Goal: Task Accomplishment & Management: Complete application form

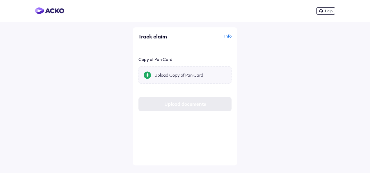
click at [169, 75] on div "Upload Copy of Pan Card" at bounding box center [190, 75] width 72 height 6
click at [0, 0] on input "Upload Copy of Pan Card" at bounding box center [0, 0] width 0 height 0
click at [162, 74] on div "Upload Copy of Pan Card" at bounding box center [190, 75] width 72 height 6
click at [0, 0] on input "Upload Copy of Pan Card" at bounding box center [0, 0] width 0 height 0
click at [174, 102] on div "Upload documents" at bounding box center [184, 102] width 93 height 14
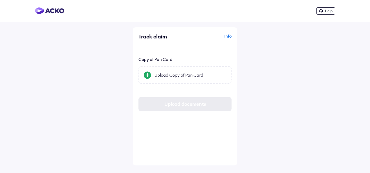
click at [160, 104] on div "Upload documents" at bounding box center [184, 102] width 93 height 14
click at [148, 76] on div at bounding box center [147, 74] width 7 height 7
click at [0, 0] on input "Upload Copy of Pan Card" at bounding box center [0, 0] width 0 height 0
